Goal: Information Seeking & Learning: Learn about a topic

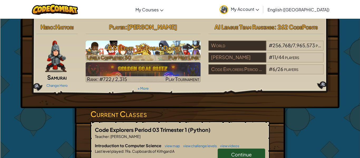
click at [149, 48] on h3 "CS1 Level 17: Dread Door" at bounding box center [143, 48] width 115 height 12
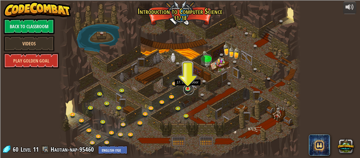
click at [189, 90] on link at bounding box center [189, 89] width 11 height 11
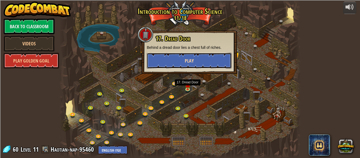
click at [174, 62] on button "Play" at bounding box center [189, 61] width 85 height 16
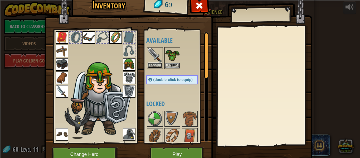
click at [160, 64] on button "Equip" at bounding box center [155, 65] width 15 height 6
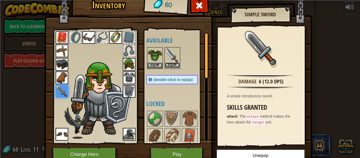
click at [172, 63] on button "Equip" at bounding box center [172, 65] width 15 height 6
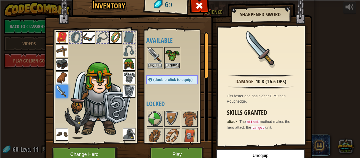
click at [132, 79] on img at bounding box center [129, 77] width 13 height 13
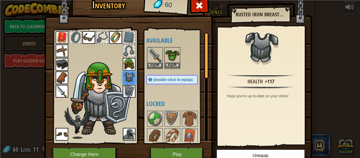
click at [179, 51] on img at bounding box center [172, 55] width 15 height 15
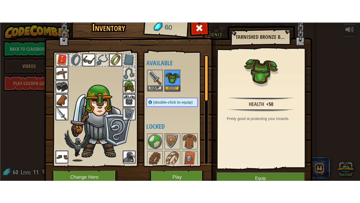
scroll to position [24, 0]
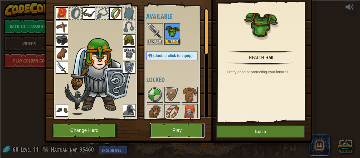
click at [177, 128] on button "Play" at bounding box center [177, 130] width 55 height 15
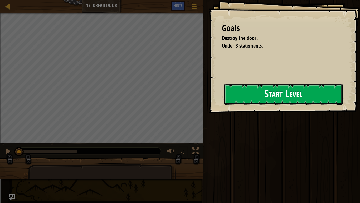
click at [281, 92] on button "Start Level" at bounding box center [283, 94] width 118 height 21
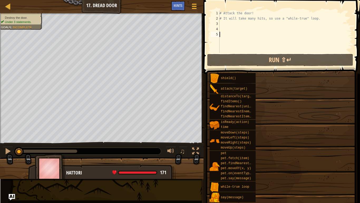
type textarea "w"
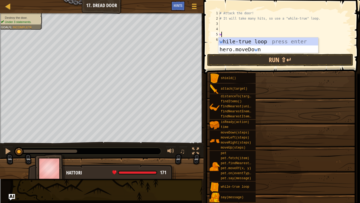
scroll to position [2, 0]
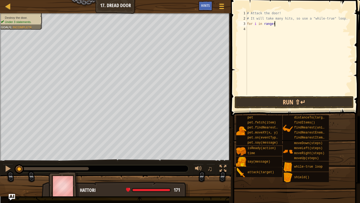
type textarea "for i in range()"
type textarea "for i in range(10):"
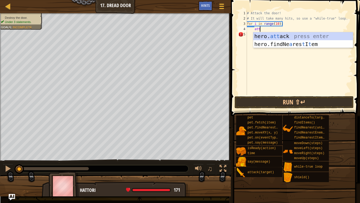
type textarea "a"
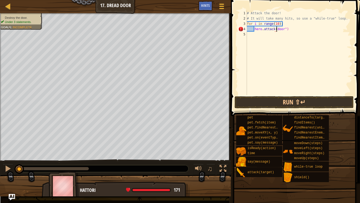
scroll to position [2, 5]
click at [285, 95] on span at bounding box center [295, 50] width 133 height 131
click at [296, 101] on button "Run ⇧↵" at bounding box center [294, 102] width 119 height 12
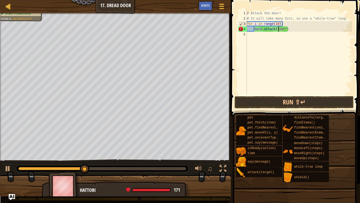
scroll to position [2, 5]
type textarea "hero.attack("Door")"
click at [293, 105] on button "Run ⇧↵" at bounding box center [294, 102] width 119 height 12
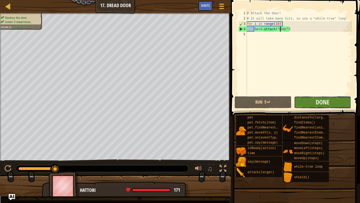
click at [305, 104] on button "Done" at bounding box center [322, 102] width 57 height 12
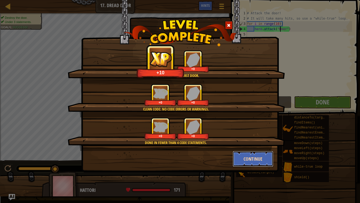
click at [242, 158] on button "Continue" at bounding box center [253, 159] width 41 height 16
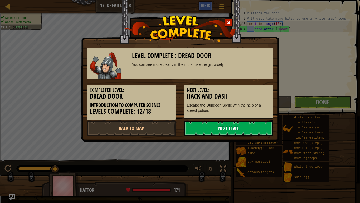
click at [199, 131] on link "Next Level" at bounding box center [228, 128] width 89 height 16
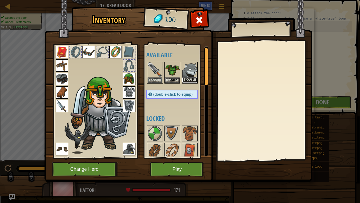
click at [193, 79] on button "Equip" at bounding box center [189, 80] width 15 height 6
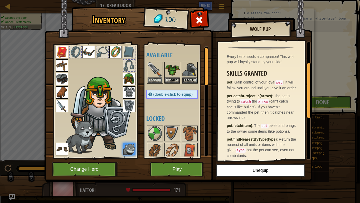
scroll to position [43, 0]
click at [178, 158] on button "Play" at bounding box center [177, 169] width 55 height 15
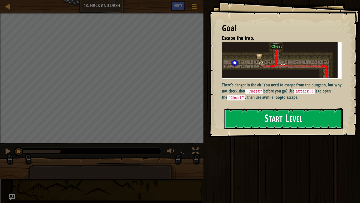
click at [301, 108] on button "Start Level" at bounding box center [283, 118] width 118 height 21
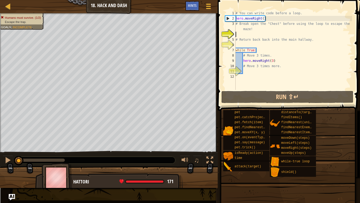
click at [275, 59] on div "# You can write code before a loop. hero . moveRight ( ) # Break open the "Ches…" at bounding box center [294, 56] width 118 height 90
type textarea "hero.moveRight(3)"
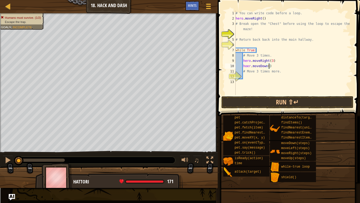
scroll to position [2, 5]
click at [268, 102] on button "Run ⇧↵" at bounding box center [288, 102] width 132 height 12
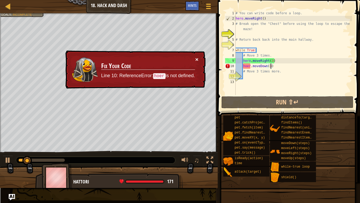
click at [198, 58] on button "×" at bounding box center [196, 59] width 3 height 6
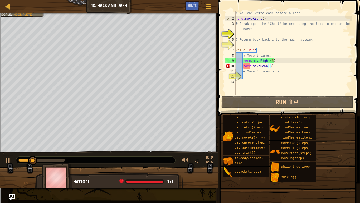
click at [251, 65] on div "# You can write code before a loop. hero . moveRight ( ) # Break open the "Ches…" at bounding box center [294, 58] width 118 height 95
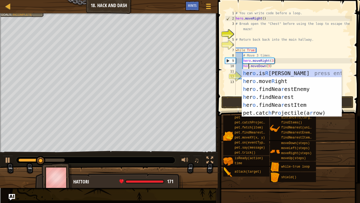
scroll to position [2, 2]
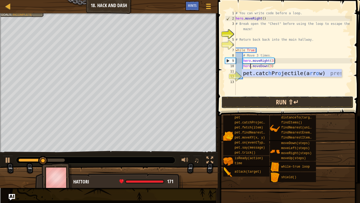
click at [278, 101] on button "Run ⇧↵" at bounding box center [288, 102] width 132 height 12
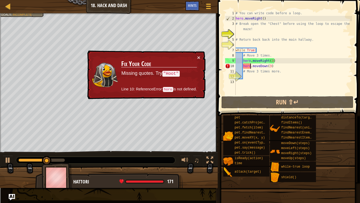
click at [280, 73] on div "# You can write code before a loop. hero . moveRight ( ) # Break open the "Ches…" at bounding box center [294, 58] width 118 height 95
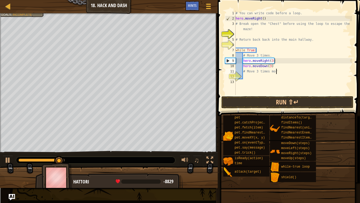
scroll to position [2, 6]
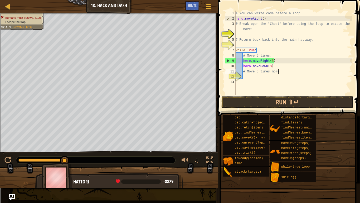
click at [249, 65] on div "# You can write code before a loop. hero . moveRight ( ) # Break open the "Ches…" at bounding box center [294, 58] width 118 height 95
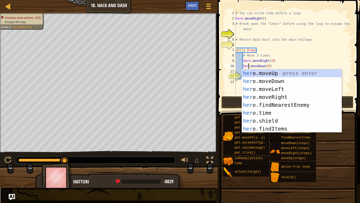
scroll to position [2, 2]
type textarea "hero.moveDown(3)"
click at [343, 148] on div "pet pet.catchProjectile(arrow) pet.fetch(item) pet.findNearestByType(type) pet.…" at bounding box center [289, 148] width 133 height 67
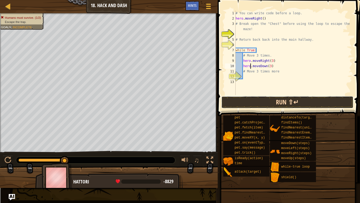
click at [321, 107] on button "Run ⇧↵" at bounding box center [288, 102] width 132 height 12
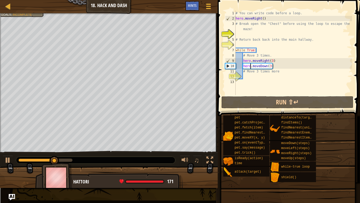
click at [279, 66] on div "# You can write code before a loop. hero . moveRight ( ) # Break open the "Ches…" at bounding box center [294, 58] width 118 height 95
click at [269, 67] on div "# You can write code before a loop. hero . moveRight ( ) # Break open the "Ches…" at bounding box center [294, 58] width 118 height 95
click at [276, 65] on div "# You can write code before a loop. hero . moveRight ( ) # Break open the "Ches…" at bounding box center [294, 58] width 118 height 95
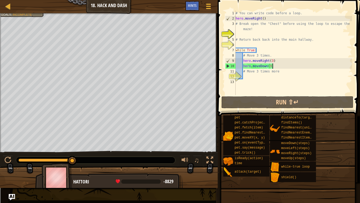
click at [280, 66] on div "# You can write code before a loop. hero . moveRight ( ) # Break open the "Ches…" at bounding box center [294, 58] width 118 height 95
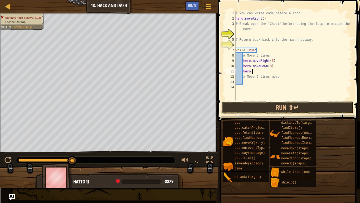
scroll to position [2, 1]
click at [252, 49] on div "# You can write code before a loop. hero . moveRight ( ) # Break open the "Ches…" at bounding box center [294, 61] width 118 height 100
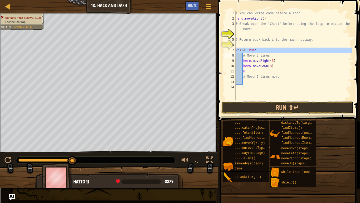
type textarea "# Move 3 times."
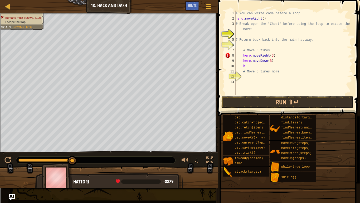
scroll to position [2, 0]
type textarea "# Move 3 times."
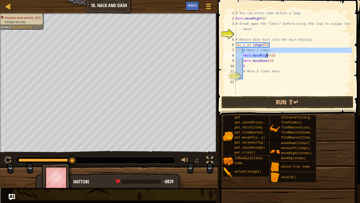
drag, startPoint x: 244, startPoint y: 50, endPoint x: 270, endPoint y: 53, distance: 26.0
click at [270, 53] on div "# You can write code before a loop. hero . moveRight ( ) # Break open the "Ches…" at bounding box center [294, 58] width 118 height 95
click at [272, 50] on div "# You can write code before a loop. hero . moveRight ( ) # Break open the "Ches…" at bounding box center [294, 53] width 118 height 84
click at [272, 50] on div "# You can write code before a loop. hero . moveRight ( ) # Break open the "Ches…" at bounding box center [294, 58] width 118 height 95
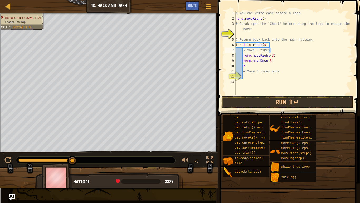
click at [266, 50] on div "# You can write code before a loop. hero . moveRight ( ) # Break open the "Ches…" at bounding box center [294, 58] width 118 height 95
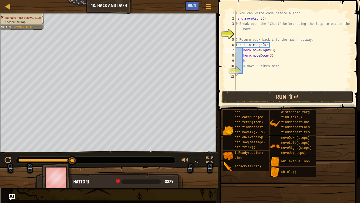
click at [299, 100] on button "Run ⇧↵" at bounding box center [288, 97] width 132 height 12
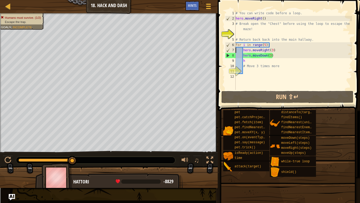
click at [259, 61] on div "# You can write code before a loop. hero . moveRight ( ) # Break open the "Ches…" at bounding box center [294, 56] width 118 height 90
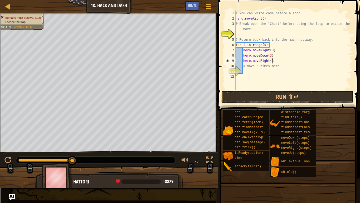
type textarea "hero.moveRight(3)"
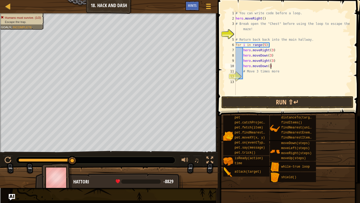
scroll to position [2, 5]
click at [290, 98] on button "Run ⇧↵" at bounding box center [288, 102] width 132 height 12
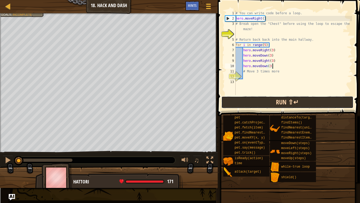
click at [269, 106] on button "Run ⇧↵" at bounding box center [288, 102] width 132 height 12
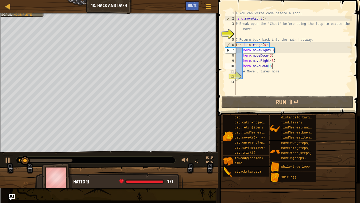
click at [271, 18] on div "# You can write code before a loop. hero . moveRight ( ) # Break open the "Ches…" at bounding box center [294, 58] width 118 height 95
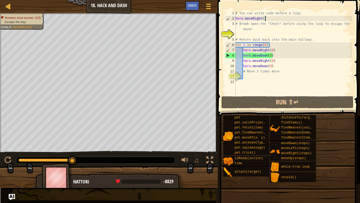
click at [262, 51] on div "# You can write code before a loop. hero . moveRight ( ) # Break open the "Ches…" at bounding box center [294, 58] width 118 height 95
click at [235, 13] on div "1" at bounding box center [230, 13] width 11 height 5
click at [237, 14] on div "# You can write code before a loop. hero . moveRight ( ) # Break open the "Ches…" at bounding box center [294, 58] width 118 height 95
click at [235, 14] on div "1" at bounding box center [230, 13] width 11 height 5
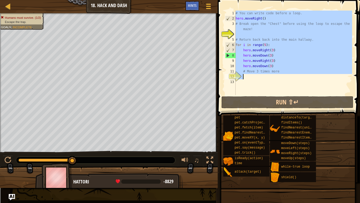
drag, startPoint x: 236, startPoint y: 12, endPoint x: 299, endPoint y: 75, distance: 88.9
click at [299, 75] on div "# You can write code before a loop. hero . moveRight ( ) # Break open the "Ches…" at bounding box center [294, 58] width 118 height 95
type textarea "# Move 3 times more"
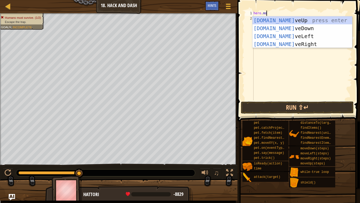
scroll to position [2, 2]
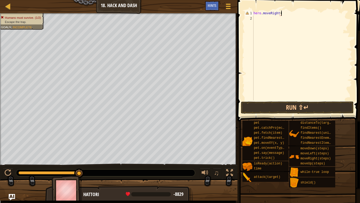
type textarea "hero.moveRight()"
type textarea "hero.attack("Chest")"
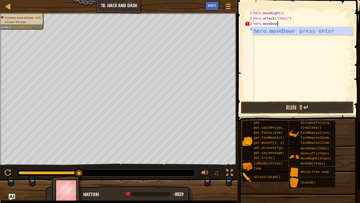
type textarea "hero.moveDown()"
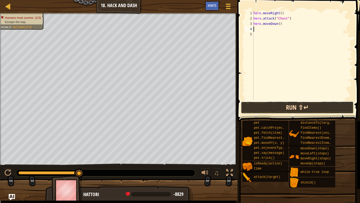
click at [292, 111] on button "Run ⇧↵" at bounding box center [297, 107] width 113 height 12
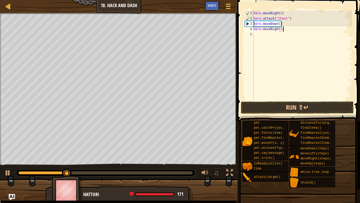
type textarea "hero.moveRight(3)"
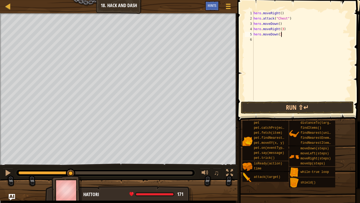
type textarea "hero.moveDown(3)"
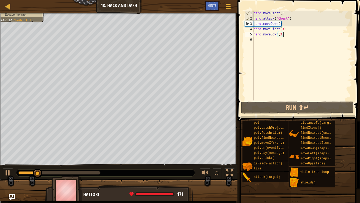
click at [271, 40] on div "hero . moveRight ( ) hero . attack ( "Chest" ) hero . moveDown ( ) hero . moveR…" at bounding box center [303, 61] width 100 height 100
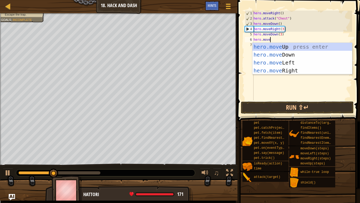
scroll to position [2, 2]
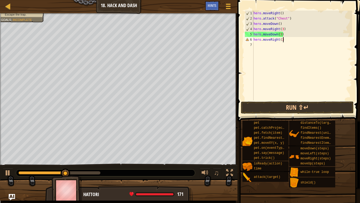
type textarea "hero.moveRight(3)"
type textarea "hero.moveDown(3)"
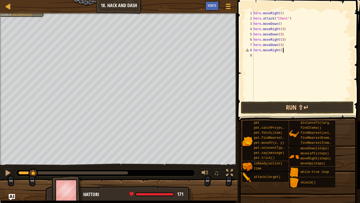
scroll to position [2, 4]
type textarea "hero.moveRight(3)"
click at [299, 107] on button "Run ⇧↵" at bounding box center [297, 107] width 113 height 12
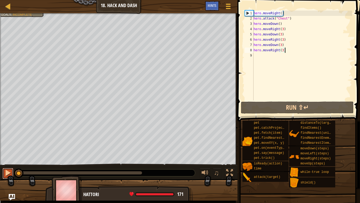
click at [9, 158] on div at bounding box center [7, 172] width 7 height 7
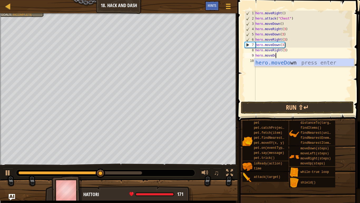
scroll to position [2, 3]
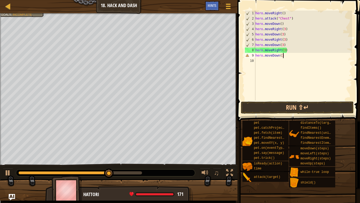
type textarea "hero.moveDown(3)"
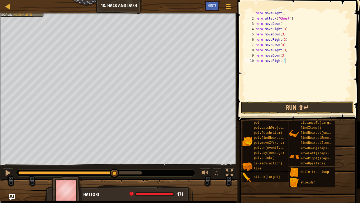
scroll to position [2, 4]
type textarea "hero.moveRight()"
click at [295, 107] on button "Run ⇧↵" at bounding box center [297, 107] width 113 height 12
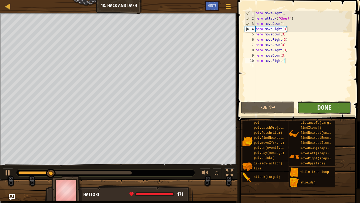
click at [315, 108] on button "Done" at bounding box center [324, 107] width 54 height 12
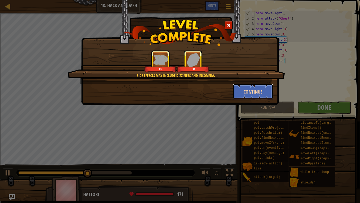
click at [252, 91] on button "Continue" at bounding box center [253, 92] width 41 height 16
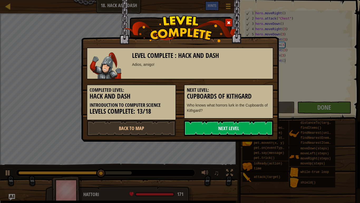
click at [220, 132] on link "Next Level" at bounding box center [228, 128] width 89 height 16
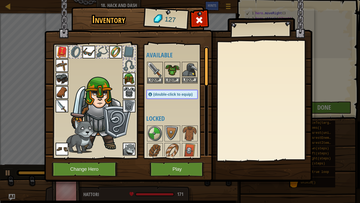
click at [190, 72] on img at bounding box center [189, 69] width 15 height 15
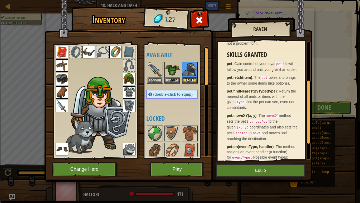
scroll to position [74, 0]
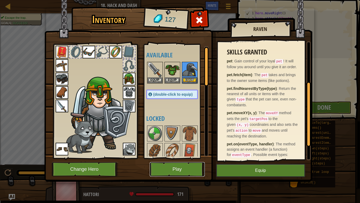
click at [182, 158] on button "Play" at bounding box center [177, 169] width 55 height 15
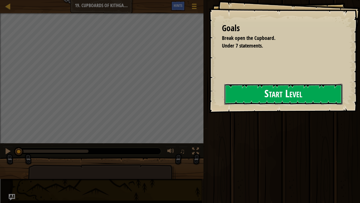
click at [273, 92] on button "Start Level" at bounding box center [283, 94] width 118 height 21
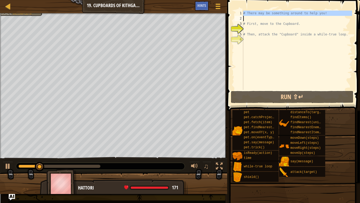
drag, startPoint x: 243, startPoint y: 12, endPoint x: 274, endPoint y: 21, distance: 31.8
click at [274, 21] on div "# There may be something around to help you! # First, move to the Cupboard. # T…" at bounding box center [297, 56] width 110 height 90
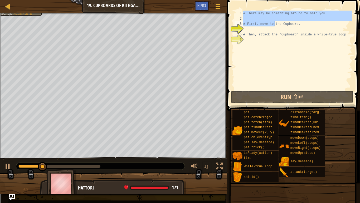
click at [288, 25] on div "# There may be something around to help you! # First, move to the Cupboard. # T…" at bounding box center [297, 56] width 110 height 90
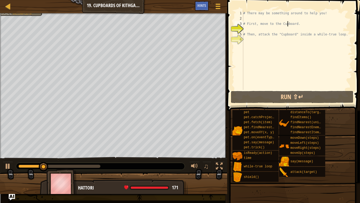
click at [288, 25] on div "# There may be something around to help you! # First, move to the Cupboard. # T…" at bounding box center [297, 56] width 110 height 90
type textarea "# First, move to the Cupboard."
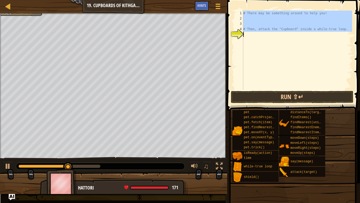
drag, startPoint x: 244, startPoint y: 12, endPoint x: 341, endPoint y: 33, distance: 98.7
click at [341, 33] on div "# There may be something around to help you! # Then, attack the "Cupboard" insi…" at bounding box center [297, 56] width 110 height 90
type textarea "# Then, attack the "Cupboard" inside a while-true loop."
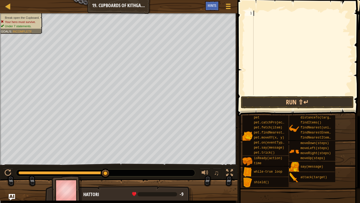
scroll to position [2, 0]
type textarea "hero.moveUp()"
type textarea "hero.moveright(2)"
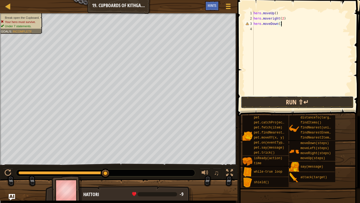
click at [308, 98] on button "Run ⇧↵" at bounding box center [297, 102] width 113 height 12
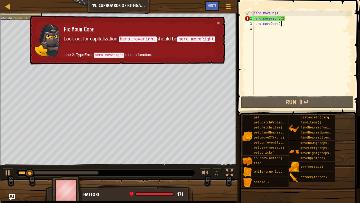
click at [272, 19] on div "hero . moveUp ( ) hero . moveright ( 2 ) hero . moveDown ( )" at bounding box center [303, 58] width 100 height 95
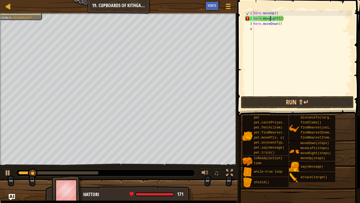
scroll to position [2, 3]
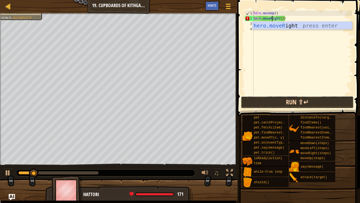
click at [307, 103] on button "Run ⇧↵" at bounding box center [297, 102] width 113 height 12
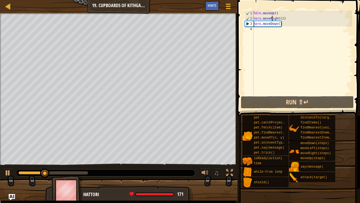
click at [279, 23] on div "hero . moveUp ( ) hero . moveRight ( 2 ) hero . moveDown ( )" at bounding box center [303, 58] width 100 height 95
type textarea "hero.moveDown(2)"
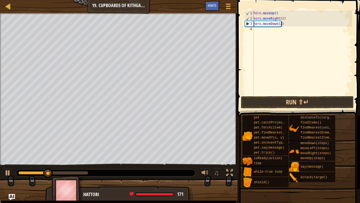
click at [277, 30] on div "hero . moveUp ( ) hero . moveRight ( 2 ) hero . moveDown ( 2 )" at bounding box center [303, 58] width 100 height 95
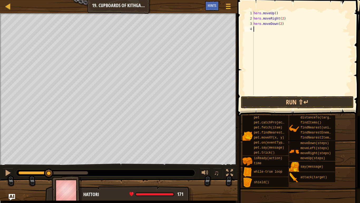
click at [281, 24] on div "hero . moveUp ( ) hero . moveRight ( 2 ) hero . moveDown ( 2 )" at bounding box center [303, 58] width 100 height 95
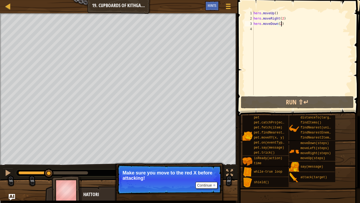
scroll to position [2, 4]
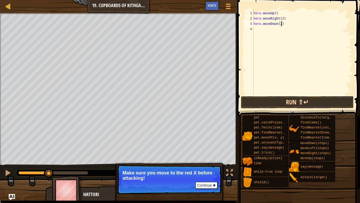
type textarea "hero.moveDown(2)"
click at [306, 103] on button "Run ⇧↵" at bounding box center [297, 102] width 113 height 12
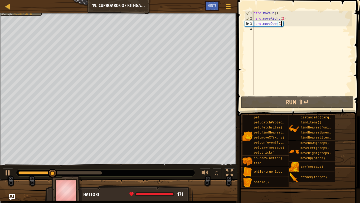
click at [263, 31] on div "hero . moveUp ( ) hero . moveRight ( 2 ) hero . moveDown ( 2 )" at bounding box center [303, 58] width 100 height 95
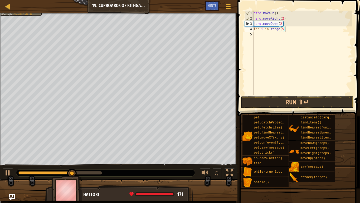
type textarea "for i in range(5):"
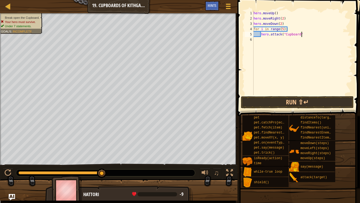
scroll to position [2, 7]
type textarea "hero.attack("Cupboard")"
click at [285, 107] on button "Run ⇧↵" at bounding box center [297, 102] width 113 height 12
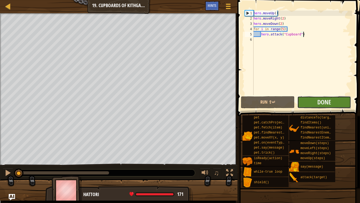
click at [331, 97] on button "Done" at bounding box center [324, 102] width 54 height 12
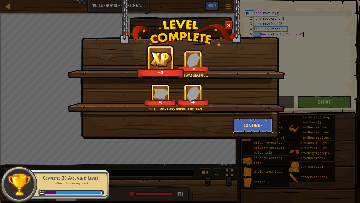
click at [244, 126] on button "Continue" at bounding box center [253, 125] width 41 height 16
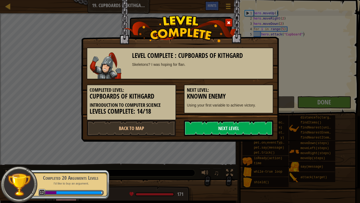
click at [251, 131] on link "Next Level" at bounding box center [228, 128] width 89 height 16
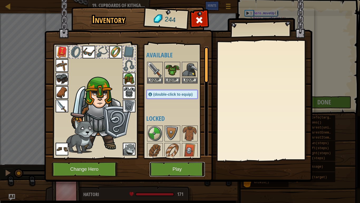
click at [176, 158] on button "Play" at bounding box center [177, 169] width 55 height 15
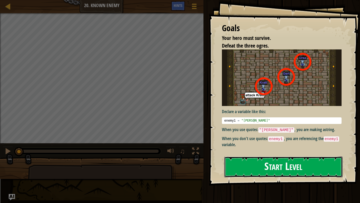
click at [301, 158] on button "Start Level" at bounding box center [283, 166] width 118 height 21
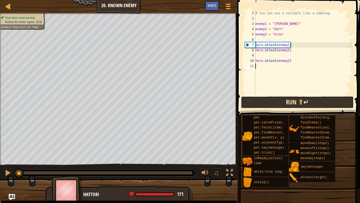
click at [271, 99] on button "Run ⇧↵" at bounding box center [297, 102] width 113 height 12
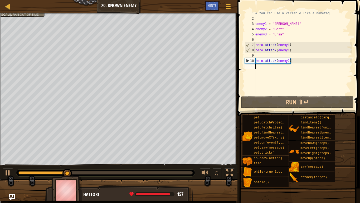
click at [290, 36] on div "# You can use a variable like a nametag. enemy1 = "[PERSON_NAME]" enemy2 = "[PE…" at bounding box center [303, 58] width 98 height 95
click at [295, 62] on div "# You can use a variable like a nametag. enemy1 = "[PERSON_NAME]" enemy2 = "[PE…" at bounding box center [303, 58] width 98 height 95
type textarea "hero.attack(enemy2)"
click at [256, 61] on div "# You can use a variable like a nametag. enemy1 = "[PERSON_NAME]" enemy2 = "[PE…" at bounding box center [303, 58] width 98 height 95
click at [295, 61] on div "# You can use a variable like a nametag. enemy1 = "[PERSON_NAME]" enemy2 = "[PE…" at bounding box center [303, 58] width 98 height 95
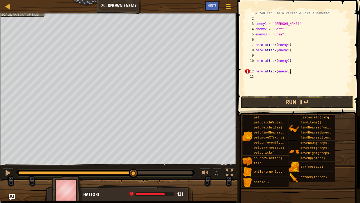
scroll to position [2, 5]
type textarea "hero.attack(enemy3)"
click at [313, 104] on button "Run ⇧↵" at bounding box center [297, 102] width 113 height 12
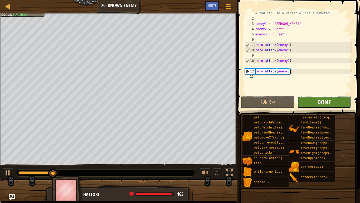
click at [330, 102] on span "Done" at bounding box center [325, 102] width 14 height 8
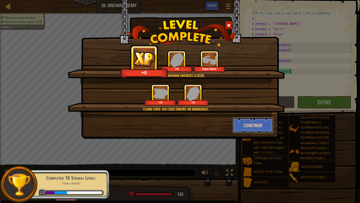
click at [258, 126] on button "Continue" at bounding box center [253, 125] width 41 height 16
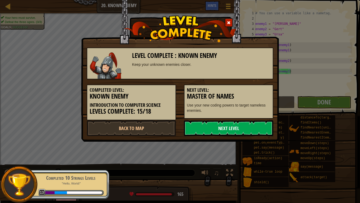
click at [246, 133] on link "Next Level" at bounding box center [228, 128] width 89 height 16
click at [228, 132] on link "Next Level" at bounding box center [228, 128] width 89 height 16
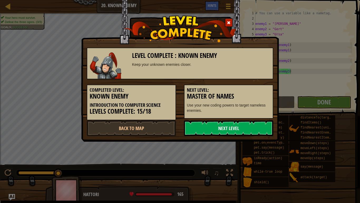
click at [226, 124] on link "Next Level" at bounding box center [228, 128] width 89 height 16
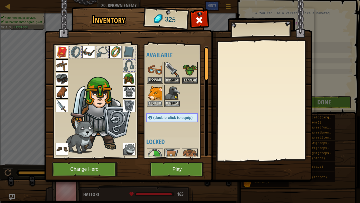
click at [151, 74] on img at bounding box center [155, 69] width 15 height 15
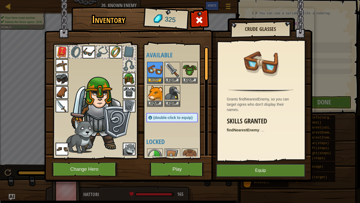
click at [91, 52] on img at bounding box center [89, 52] width 13 height 13
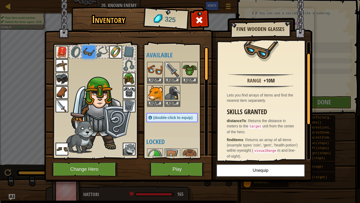
scroll to position [18, 0]
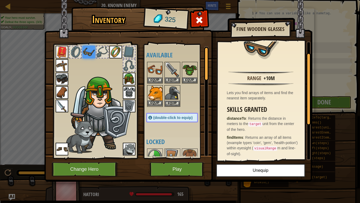
click at [161, 90] on img at bounding box center [155, 92] width 15 height 15
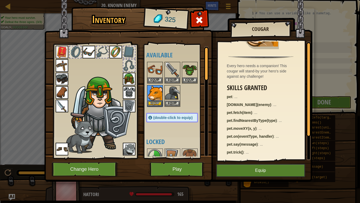
scroll to position [0, 0]
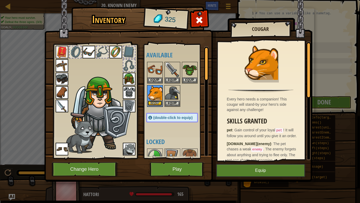
click at [158, 103] on button "Equip" at bounding box center [155, 103] width 15 height 6
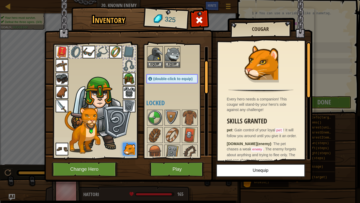
scroll to position [56, 0]
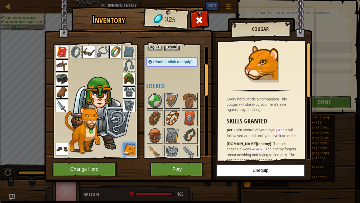
click at [171, 113] on img at bounding box center [172, 117] width 15 height 15
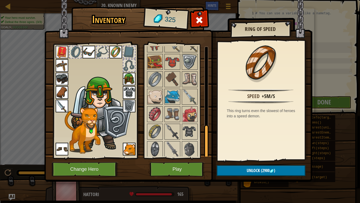
scroll to position [270, 0]
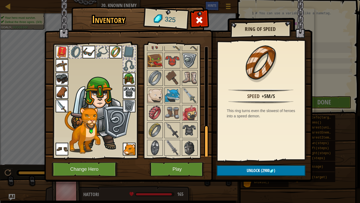
click at [189, 149] on img at bounding box center [189, 147] width 15 height 15
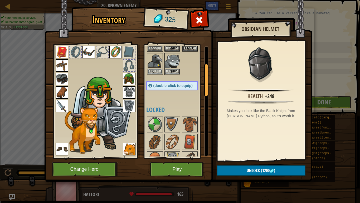
scroll to position [15, 0]
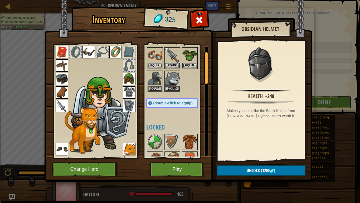
click at [187, 143] on img at bounding box center [189, 141] width 15 height 15
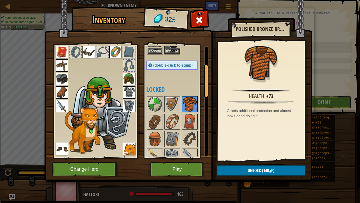
scroll to position [60, 0]
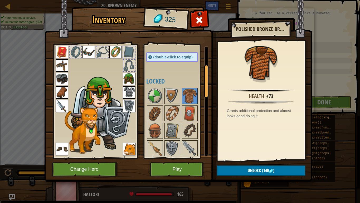
click at [132, 90] on img at bounding box center [129, 92] width 13 height 13
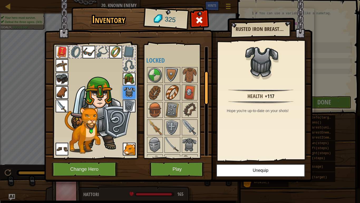
scroll to position [83, 0]
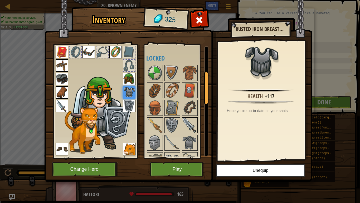
click at [184, 122] on img at bounding box center [189, 125] width 15 height 15
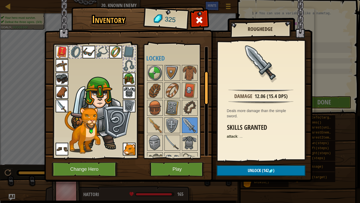
click at [59, 103] on img at bounding box center [62, 105] width 13 height 13
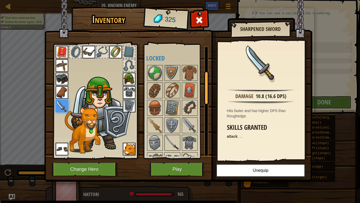
click at [171, 142] on img at bounding box center [172, 142] width 15 height 15
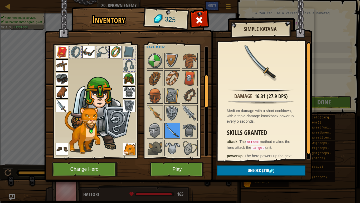
scroll to position [97, 0]
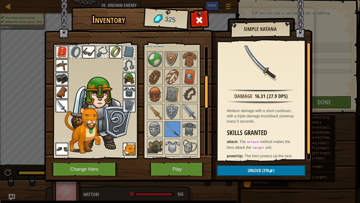
click at [158, 144] on img at bounding box center [155, 146] width 15 height 15
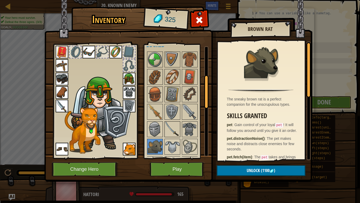
click at [169, 134] on img at bounding box center [172, 129] width 15 height 15
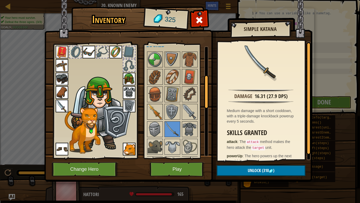
click at [150, 111] on img at bounding box center [155, 111] width 15 height 15
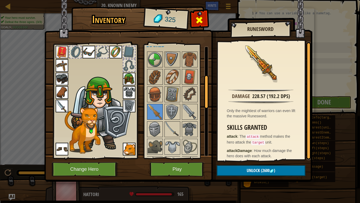
click at [198, 17] on span at bounding box center [199, 20] width 8 height 8
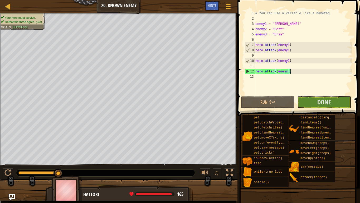
click at [319, 95] on span at bounding box center [299, 50] width 127 height 131
click at [316, 102] on button "Done" at bounding box center [324, 102] width 54 height 12
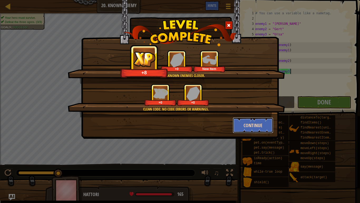
click at [261, 129] on button "Continue" at bounding box center [253, 125] width 41 height 16
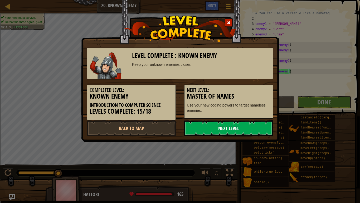
click at [250, 124] on link "Next Level" at bounding box center [228, 128] width 89 height 16
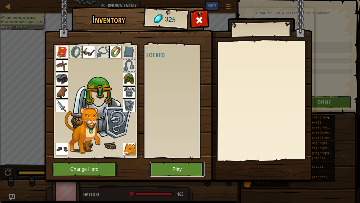
click at [186, 158] on button "Play" at bounding box center [177, 169] width 55 height 15
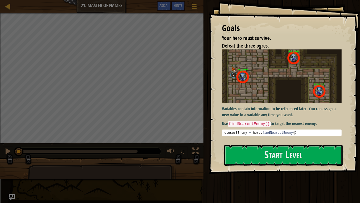
click at [305, 121] on p "Use findNearestEnemy() to target the nearest enemy." at bounding box center [282, 123] width 120 height 6
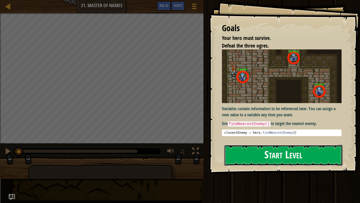
click at [310, 155] on button "Start Level" at bounding box center [283, 155] width 118 height 21
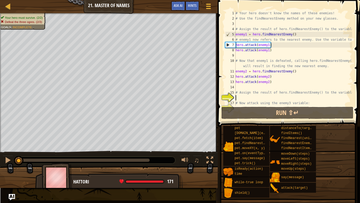
scroll to position [26, 0]
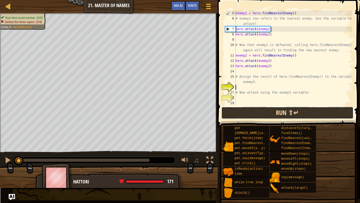
click at [302, 109] on button "Run ⇧↵" at bounding box center [288, 113] width 132 height 12
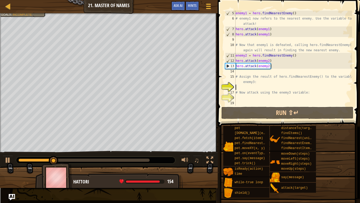
click at [275, 71] on div "enemy1 = hero . findNearestEnemy ( ) # enemy1 now refers to the nearest enemy. …" at bounding box center [294, 63] width 118 height 105
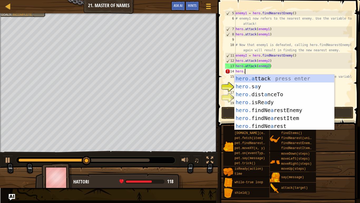
scroll to position [2, 0]
type textarea "h"
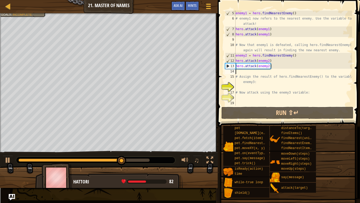
click at [267, 81] on div "enemy1 = hero . findNearestEnemy ( ) # enemy1 now refers to the nearest enemy. …" at bounding box center [294, 63] width 118 height 105
type textarea "# Assign the result of hero.findNearestEnemy() to the variable enemy3:"
click at [262, 86] on div "enemy1 = hero . findNearestEnemy ( ) # enemy1 now refers to the nearest enemy. …" at bounding box center [294, 63] width 118 height 105
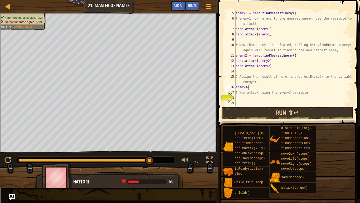
scroll to position [2, 2]
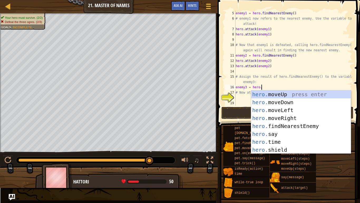
type textarea "enemy3 = [DOMAIN_NAME]"
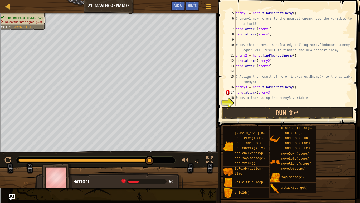
scroll to position [2, 5]
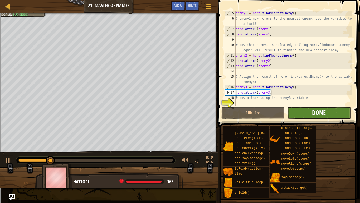
type textarea "hero.attack(enemy3)"
click at [315, 111] on span "Done" at bounding box center [319, 112] width 14 height 8
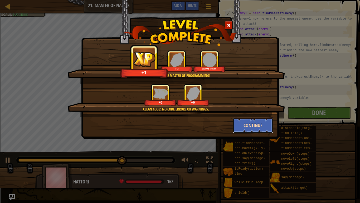
click at [247, 126] on button "Continue" at bounding box center [253, 125] width 41 height 16
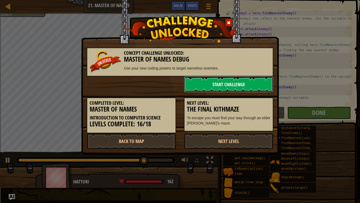
click at [224, 83] on link "Start Challenge" at bounding box center [228, 84] width 89 height 16
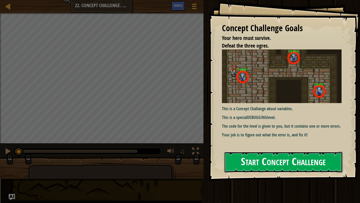
click at [296, 151] on button "Start Concept Challenge" at bounding box center [283, 161] width 118 height 21
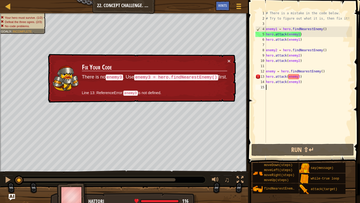
click at [274, 72] on div "# There is a mistake in the code below. # Try to figure out what it is, then fi…" at bounding box center [308, 82] width 87 height 142
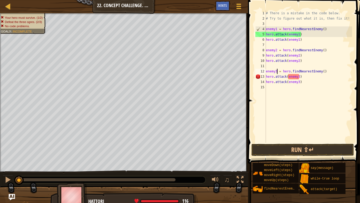
scroll to position [2, 2]
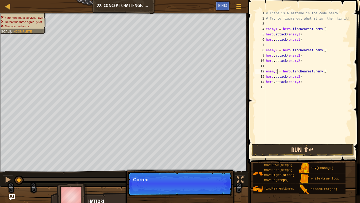
type textarea "enemy3 = hero.findNearestEnemy()"
click at [288, 150] on button "Run ⇧↵" at bounding box center [303, 149] width 103 height 12
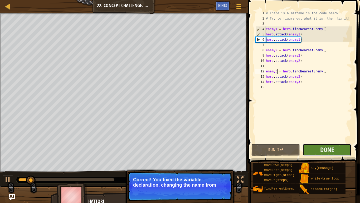
click at [319, 152] on button "Done" at bounding box center [327, 149] width 49 height 12
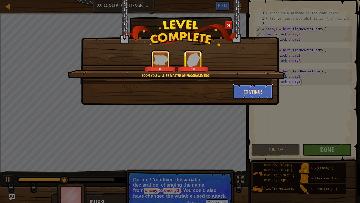
click at [247, 92] on button "Continue" at bounding box center [253, 92] width 41 height 16
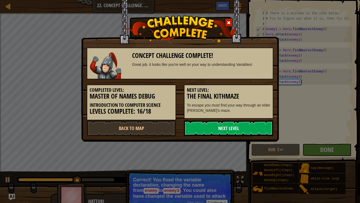
click at [220, 132] on link "Next Level" at bounding box center [228, 128] width 89 height 16
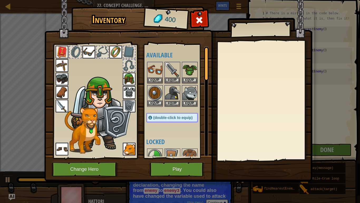
click at [156, 92] on img at bounding box center [155, 92] width 15 height 15
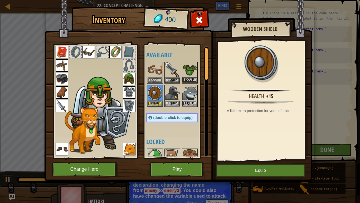
click at [185, 73] on img at bounding box center [189, 69] width 15 height 15
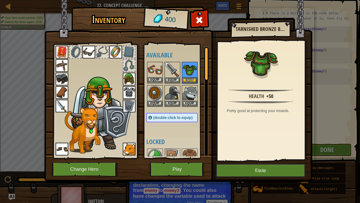
click at [155, 69] on img at bounding box center [155, 69] width 15 height 15
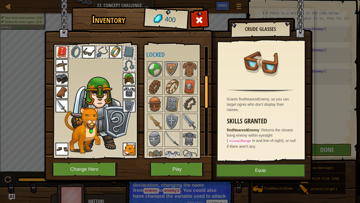
scroll to position [97, 0]
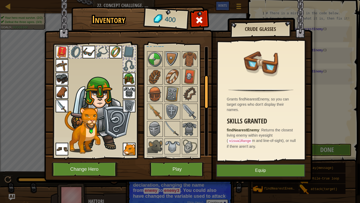
click at [61, 145] on img at bounding box center [62, 148] width 13 height 13
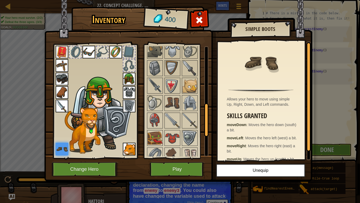
scroll to position [195, 0]
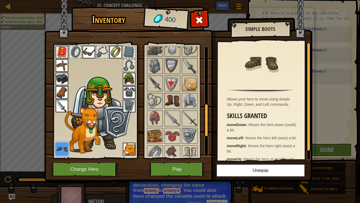
click at [174, 97] on img at bounding box center [172, 100] width 15 height 15
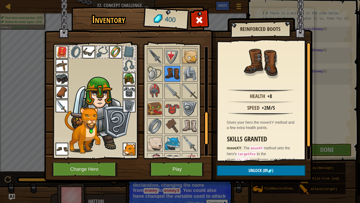
scroll to position [222, 0]
click at [194, 132] on img at bounding box center [189, 125] width 15 height 15
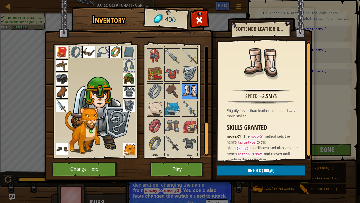
scroll to position [258, 0]
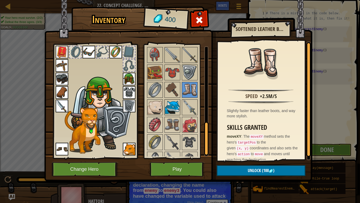
click at [170, 108] on img at bounding box center [172, 107] width 15 height 15
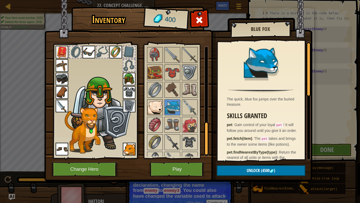
click at [152, 105] on img at bounding box center [155, 107] width 15 height 15
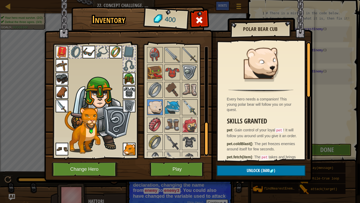
click at [182, 107] on img at bounding box center [189, 107] width 15 height 15
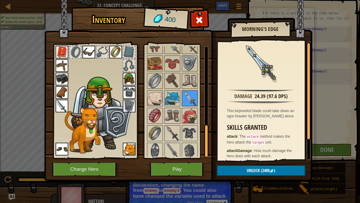
scroll to position [270, 0]
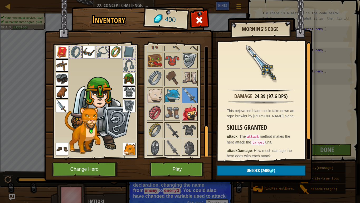
click at [185, 110] on img at bounding box center [189, 112] width 15 height 15
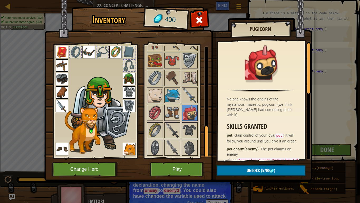
click at [169, 111] on img at bounding box center [172, 112] width 15 height 15
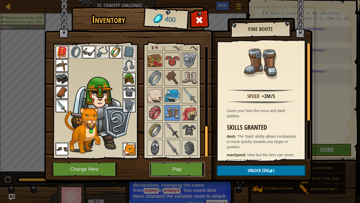
click at [179, 158] on button "Play" at bounding box center [177, 169] width 55 height 15
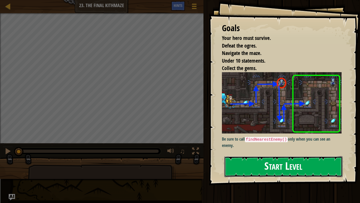
click at [319, 158] on button "Start Level" at bounding box center [283, 166] width 118 height 21
